Goal: Task Accomplishment & Management: Use online tool/utility

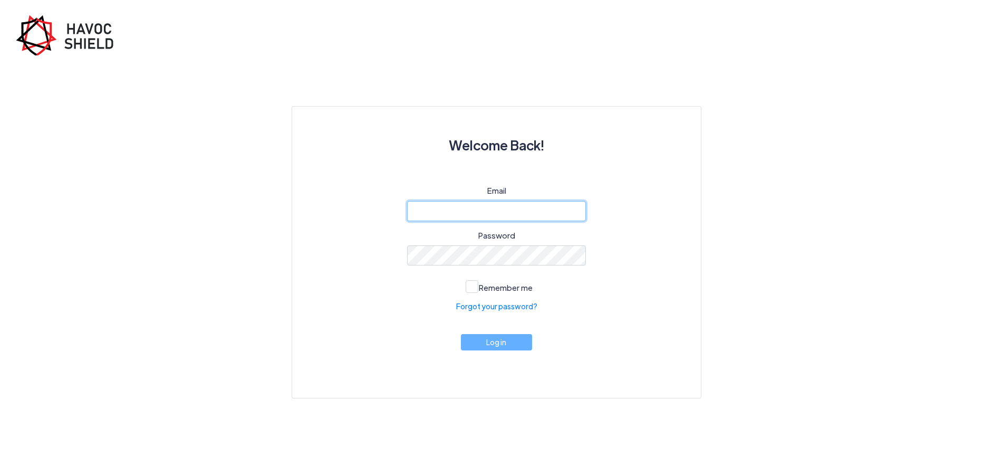
click at [468, 213] on input "email" at bounding box center [496, 211] width 179 height 20
type input "[EMAIL_ADDRESS][DOMAIN_NAME]"
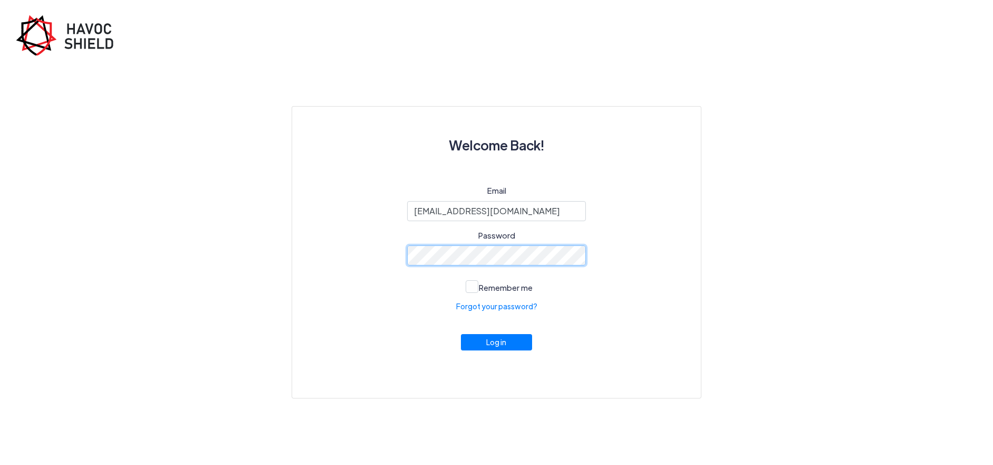
click at [461, 334] on button "Log in" at bounding box center [497, 342] width 72 height 16
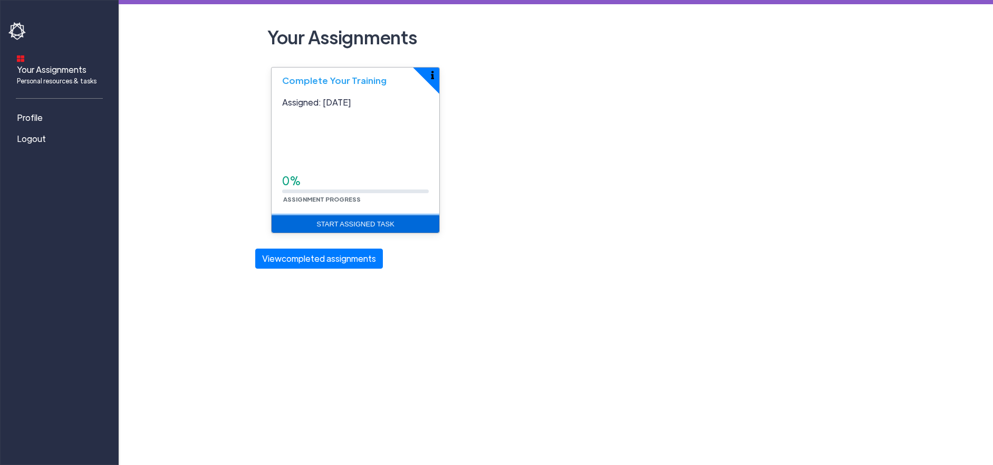
click at [375, 217] on link "Start Assigned Task" at bounding box center [356, 224] width 168 height 18
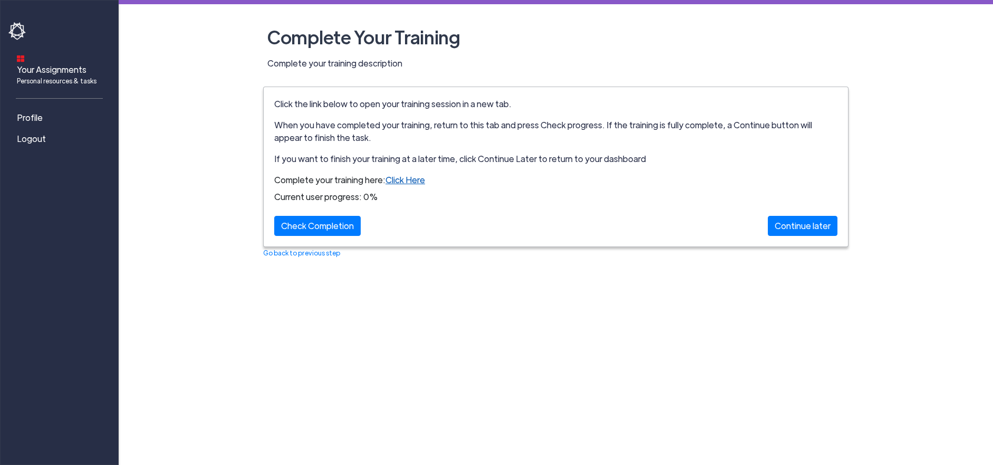
click at [400, 182] on link "Click Here" at bounding box center [406, 179] width 40 height 11
click at [336, 224] on div "Check Completion" at bounding box center [317, 226] width 86 height 20
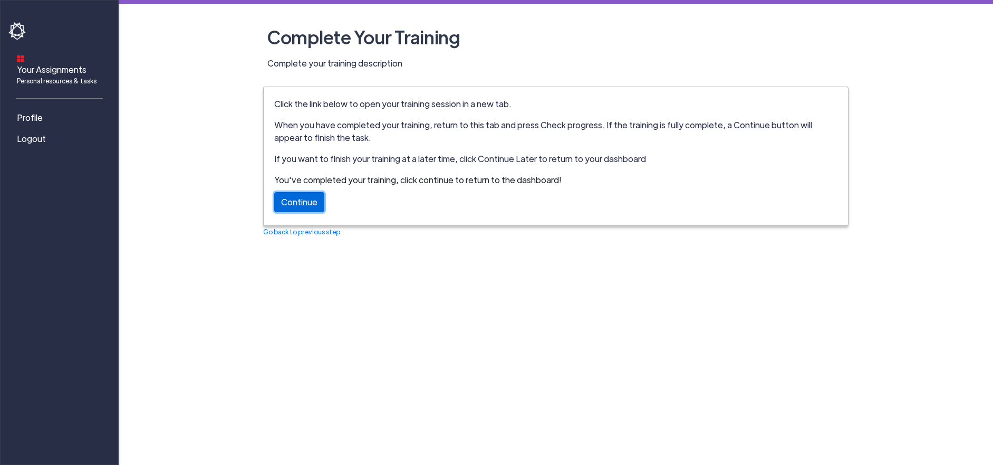
click at [318, 205] on link "Continue" at bounding box center [299, 202] width 50 height 20
